Goal: Information Seeking & Learning: Find specific fact

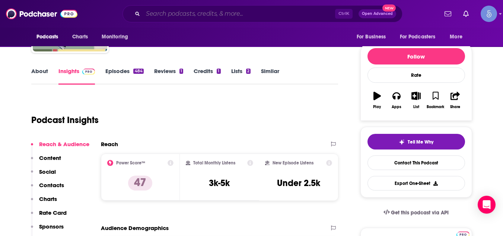
click at [152, 12] on input "Search podcasts, credits, & more..." at bounding box center [239, 14] width 192 height 12
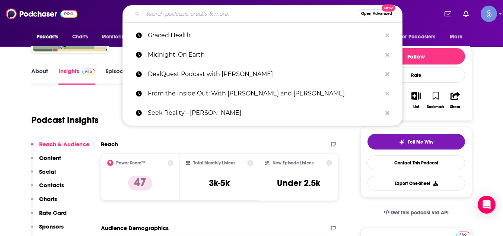
paste input ""Brain Biohacking with [PERSON_NAME] ""
type input ""Brain Biohacking with [PERSON_NAME] ""
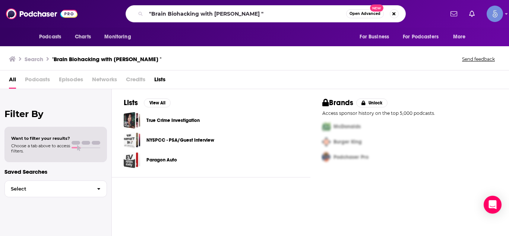
click at [106, 67] on div "Search "Brain Biohacking with [PERSON_NAME] " Send feedback" at bounding box center [254, 58] width 509 height 26
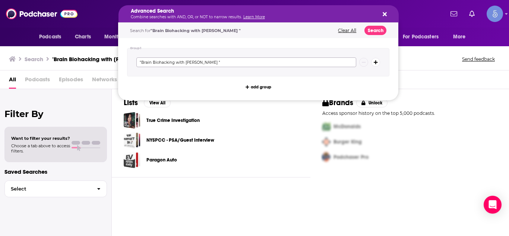
click at [141, 61] on input ""Brain Biohacking with [PERSON_NAME] "" at bounding box center [246, 62] width 220 height 10
click at [226, 62] on input "Brain Biohacking with [PERSON_NAME] "" at bounding box center [246, 62] width 220 height 10
type input "Brain Biohacking with [PERSON_NAME]"
click at [224, 63] on input "Brain Biohacking with [PERSON_NAME]" at bounding box center [246, 62] width 220 height 10
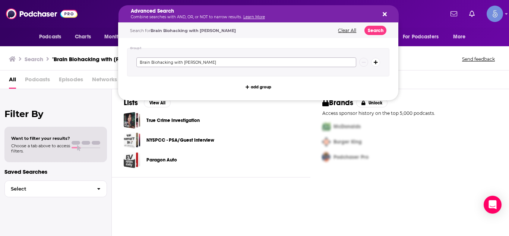
click at [224, 63] on input "Brain Biohacking with [PERSON_NAME]" at bounding box center [246, 62] width 220 height 10
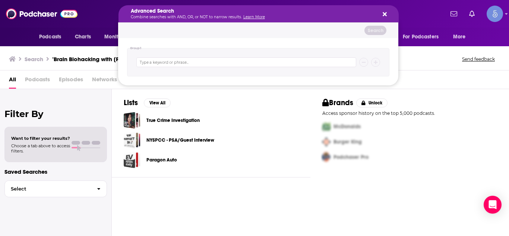
click at [79, 14] on div "Podcasts Charts Monitoring Advanced Search Combine searches with AND, OR, or NO…" at bounding box center [254, 14] width 509 height 28
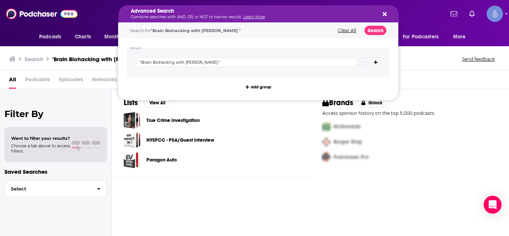
click at [185, 12] on h5 "Advanced Search" at bounding box center [253, 11] width 244 height 5
click at [385, 11] on icon "Search podcasts, credits, & more..." at bounding box center [385, 14] width 4 height 6
click at [289, 13] on h5 "Advanced Search" at bounding box center [253, 11] width 244 height 5
click at [385, 15] on icon "Search podcasts, credits, & more..." at bounding box center [385, 14] width 4 height 4
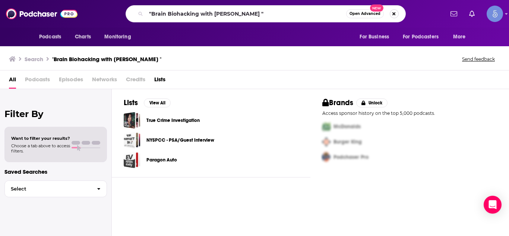
click at [394, 13] on button "Search podcasts, credits, & more..." at bounding box center [394, 13] width 9 height 9
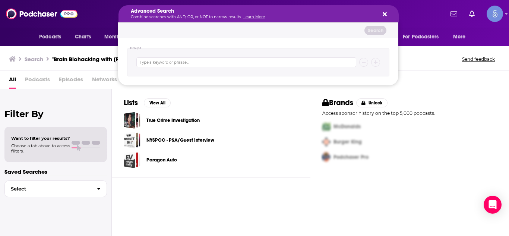
click at [383, 18] on div "Advanced Search Combine searches with AND, OR, or NOT to narrow results. Learn …" at bounding box center [258, 13] width 280 height 17
click at [394, 13] on div "Advanced Search Combine searches with AND, OR, or NOT to narrow results. Learn …" at bounding box center [258, 13] width 280 height 17
click at [387, 12] on div "Advanced Search Combine searches with AND, OR, or NOT to narrow results. Learn …" at bounding box center [258, 13] width 280 height 17
click at [385, 13] on icon "Search podcasts, credits, & more..." at bounding box center [385, 14] width 4 height 4
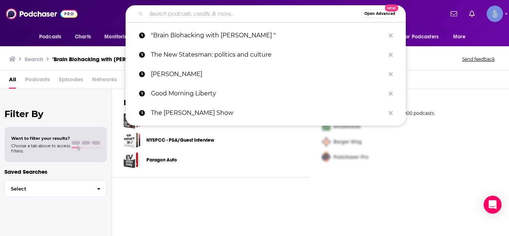
paste input "Brain Biohacking with [PERSON_NAME]"
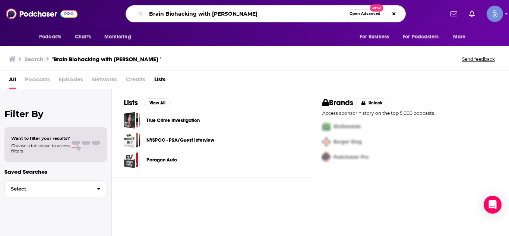
type input "Brain Biohacking with [PERSON_NAME]"
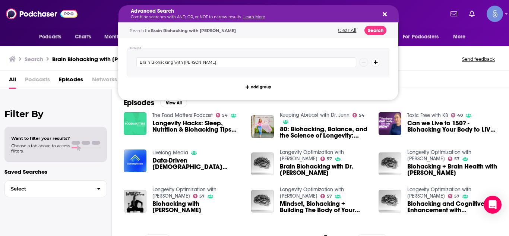
click at [385, 15] on icon "Search podcasts, credits, & more..." at bounding box center [385, 14] width 4 height 4
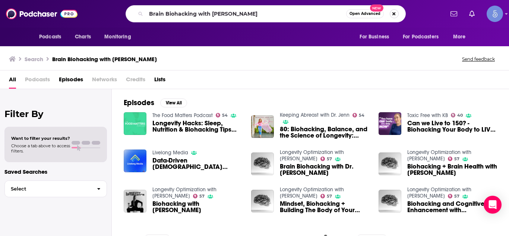
click at [394, 17] on button "Search podcasts, credits, & more..." at bounding box center [394, 13] width 9 height 9
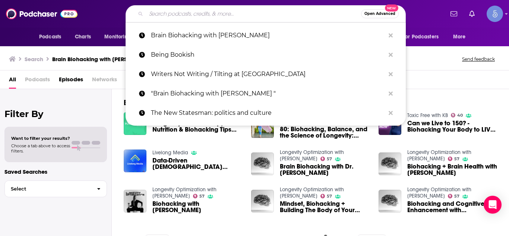
click at [95, 26] on div "Podcasts Charts Monitoring Open Advanced New Brain Biohacking with [PERSON_NAME…" at bounding box center [254, 14] width 509 height 28
click at [168, 18] on input "Search podcasts, credits, & more..." at bounding box center [253, 14] width 215 height 12
paste input "Brain Biohacking with [PERSON_NAME]"
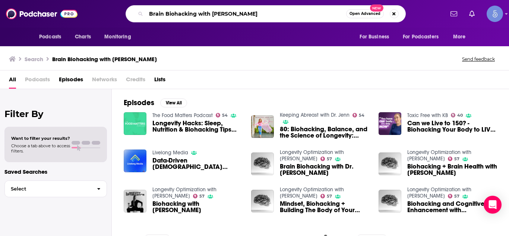
drag, startPoint x: 213, startPoint y: 16, endPoint x: 102, endPoint y: 13, distance: 111.0
click at [102, 13] on div "Brain Biohacking with [PERSON_NAME] Open Advanced New" at bounding box center [265, 13] width 356 height 17
type input "[PERSON_NAME]"
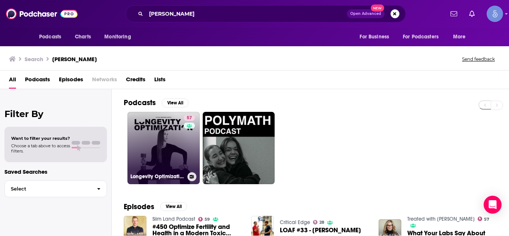
click at [159, 132] on link "57 Longevity Optimization with [PERSON_NAME]" at bounding box center [163, 148] width 72 height 72
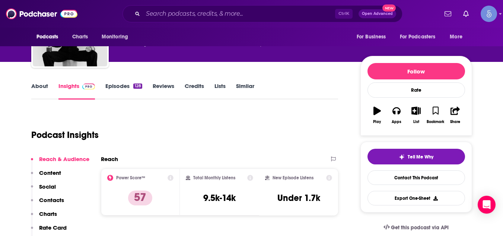
scroll to position [15, 0]
